Goal: Book appointment/travel/reservation

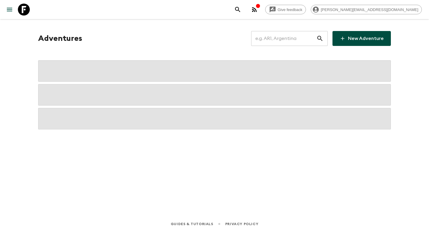
click at [300, 33] on input "text" at bounding box center [283, 38] width 65 height 17
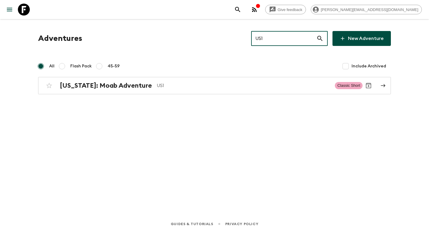
type input "US1"
click at [213, 70] on div "All Flash Pack 45-59 Include Archived" at bounding box center [214, 66] width 353 height 12
click at [201, 95] on div "Adventures US1 ​ New Adventure All Flash Pack 45-59 Include Archived [US_STATE]…" at bounding box center [214, 109] width 381 height 180
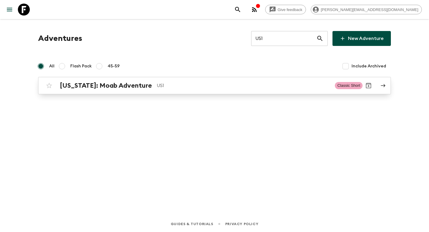
click at [201, 91] on div "[US_STATE]: Moab Adventure US1 Classic Short" at bounding box center [202, 86] width 319 height 12
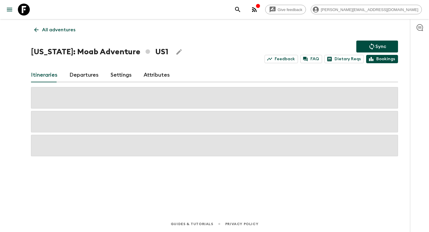
click at [375, 59] on link "Bookings" at bounding box center [382, 59] width 32 height 8
